Goal: Check status: Check status

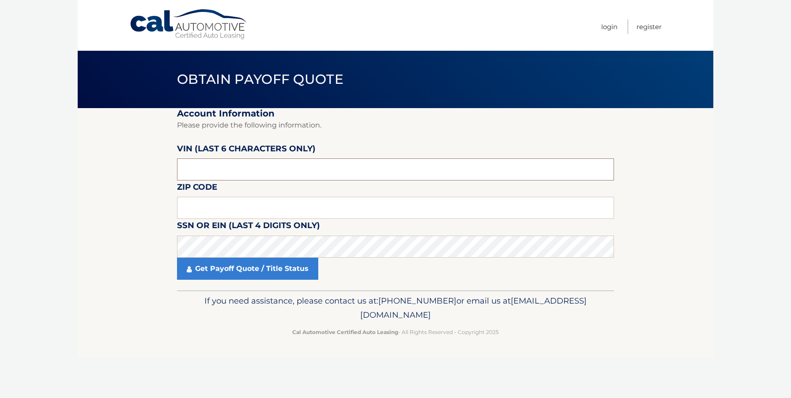
click at [223, 170] on input "text" at bounding box center [395, 170] width 437 height 22
type input "208916"
type input "19014"
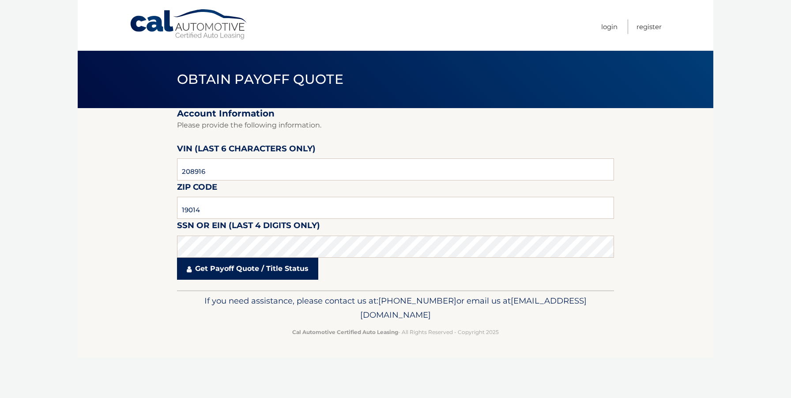
click at [239, 273] on link "Get Payoff Quote / Title Status" at bounding box center [247, 269] width 141 height 22
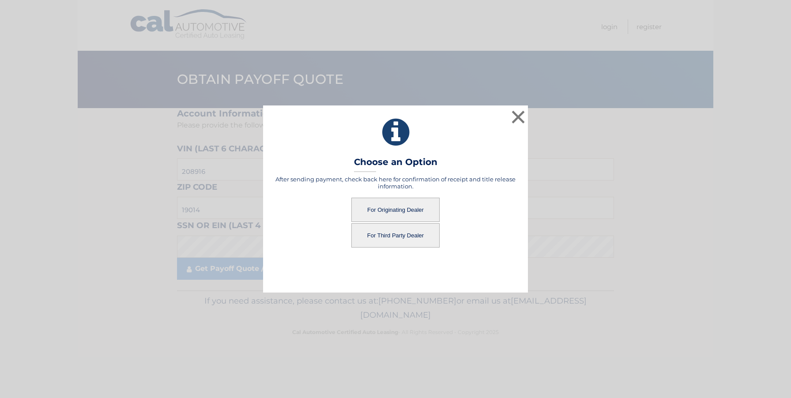
click at [382, 211] on button "For Originating Dealer" at bounding box center [396, 210] width 88 height 24
click at [383, 211] on button "For Originating Dealer" at bounding box center [396, 210] width 88 height 24
